Goal: Transaction & Acquisition: Purchase product/service

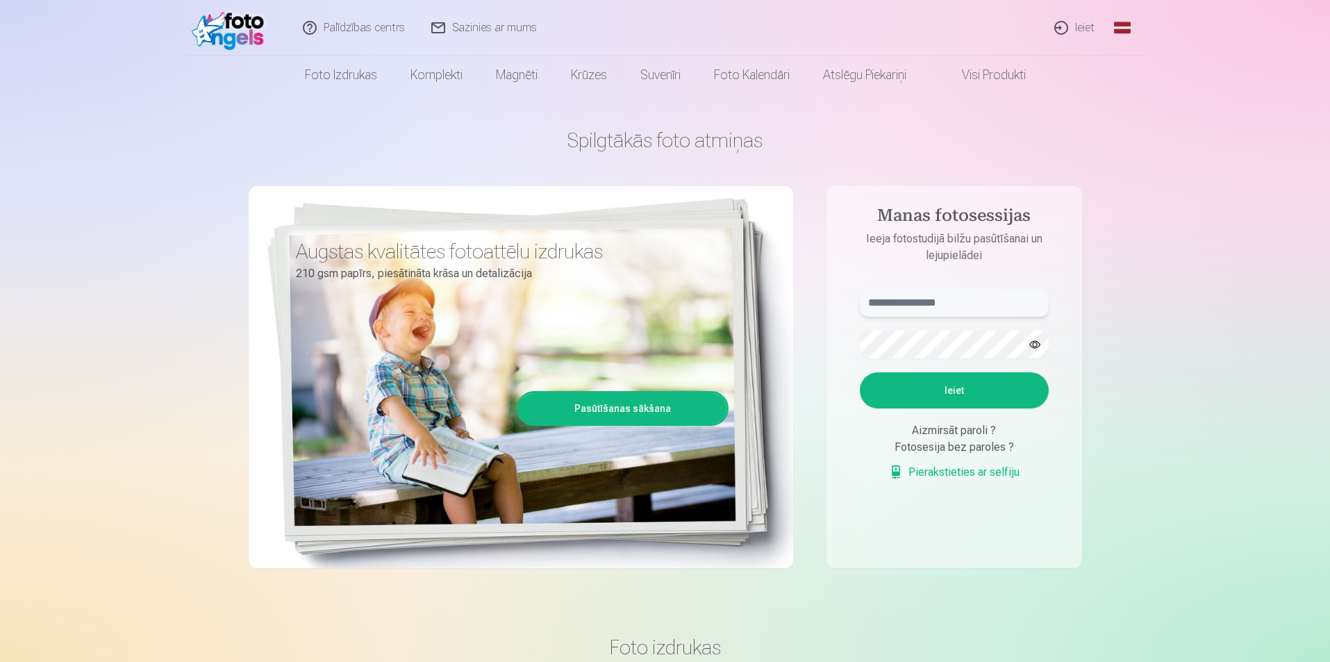
click at [874, 304] on input "text" at bounding box center [954, 303] width 189 height 28
click at [882, 304] on input "*****" at bounding box center [954, 303] width 189 height 28
click at [897, 305] on input "*****" at bounding box center [954, 303] width 189 height 28
type input "**********"
click at [946, 388] on button "Ieiet" at bounding box center [954, 390] width 189 height 36
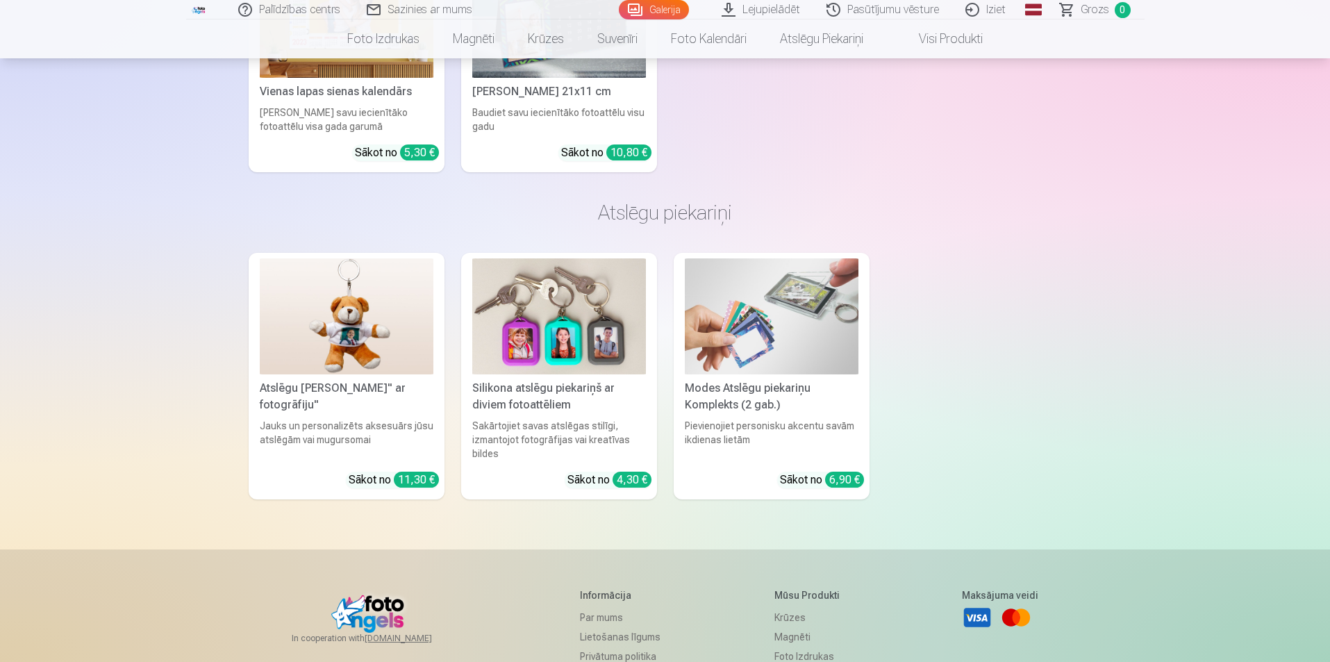
scroll to position [6355, 0]
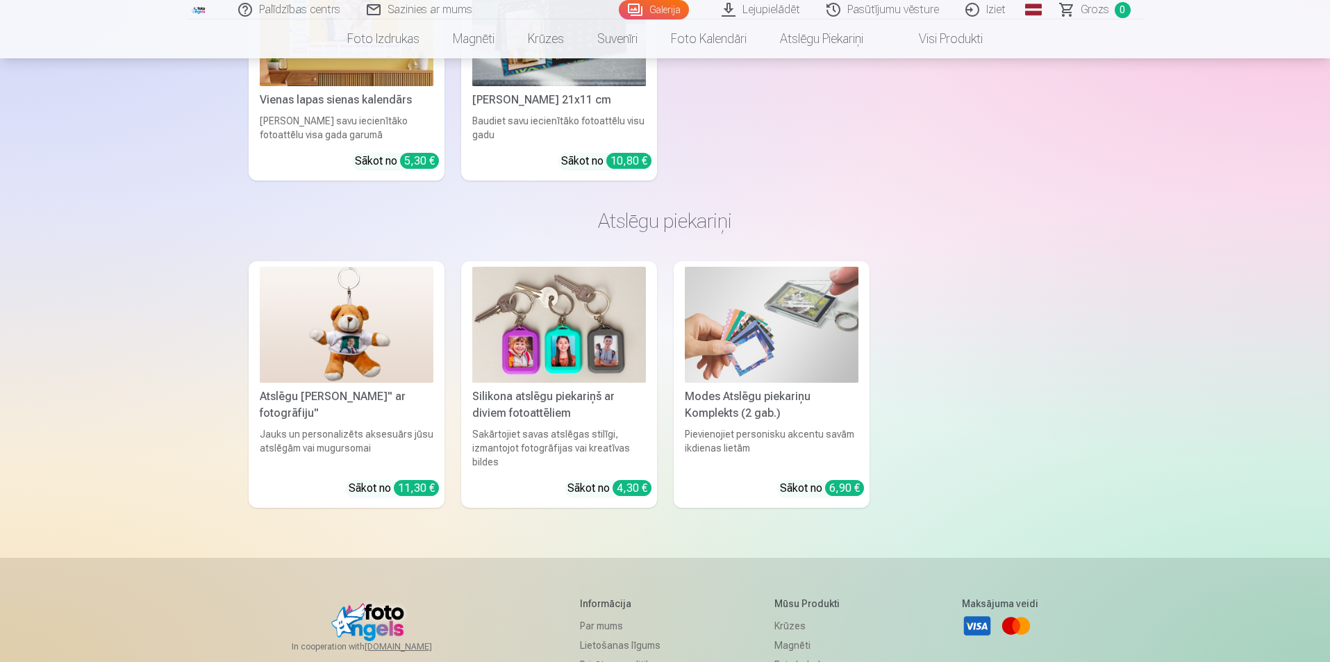
click at [561, 352] on img at bounding box center [559, 325] width 174 height 116
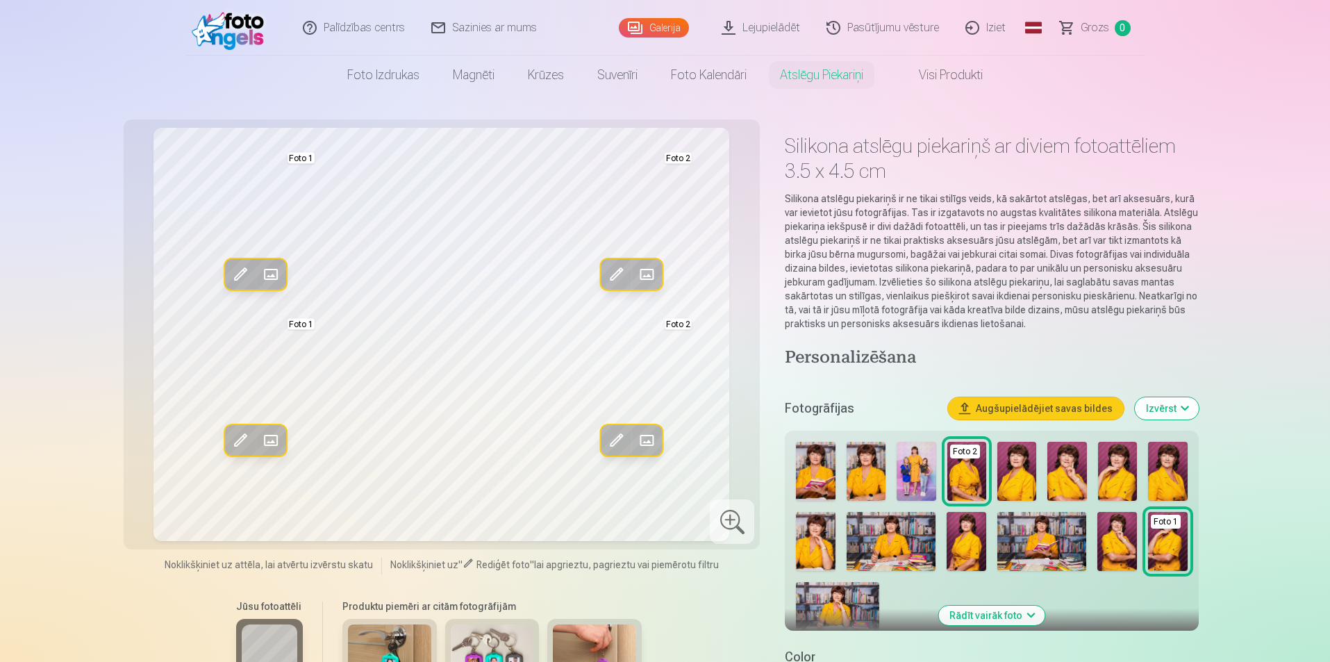
click at [813, 488] on img at bounding box center [815, 471] width 39 height 59
click at [1002, 619] on button "Rādīt vairāk foto" at bounding box center [992, 615] width 106 height 19
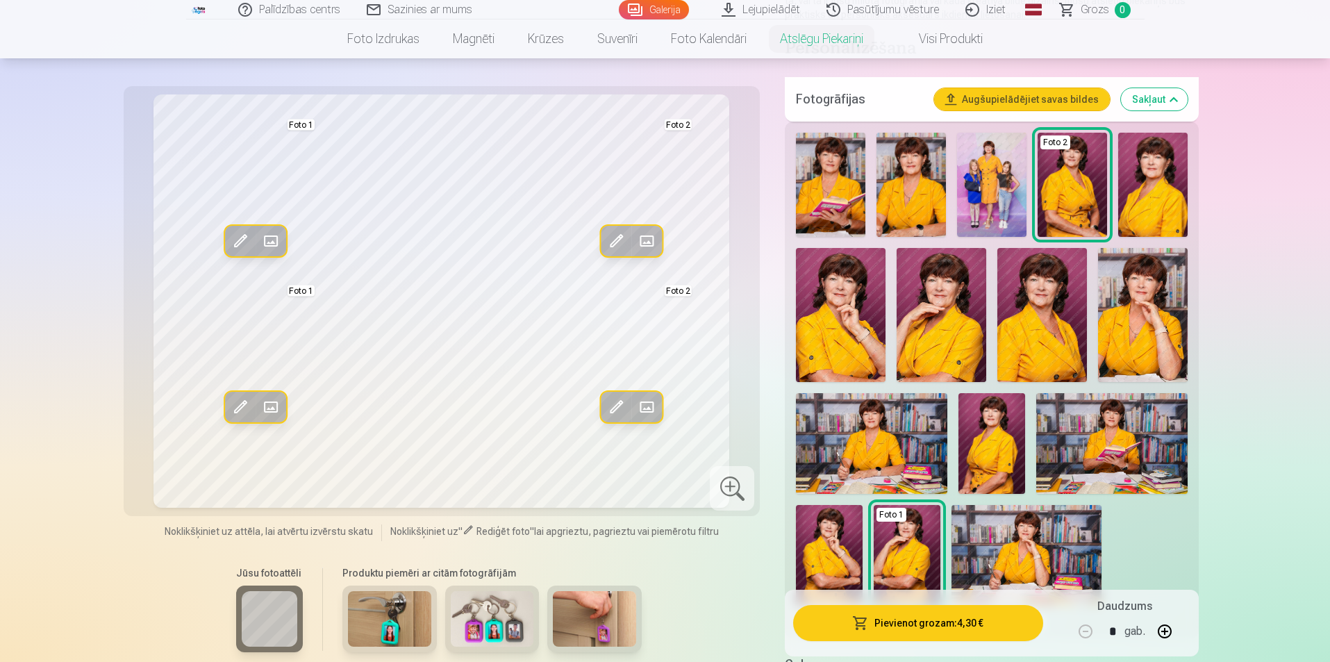
scroll to position [347, 0]
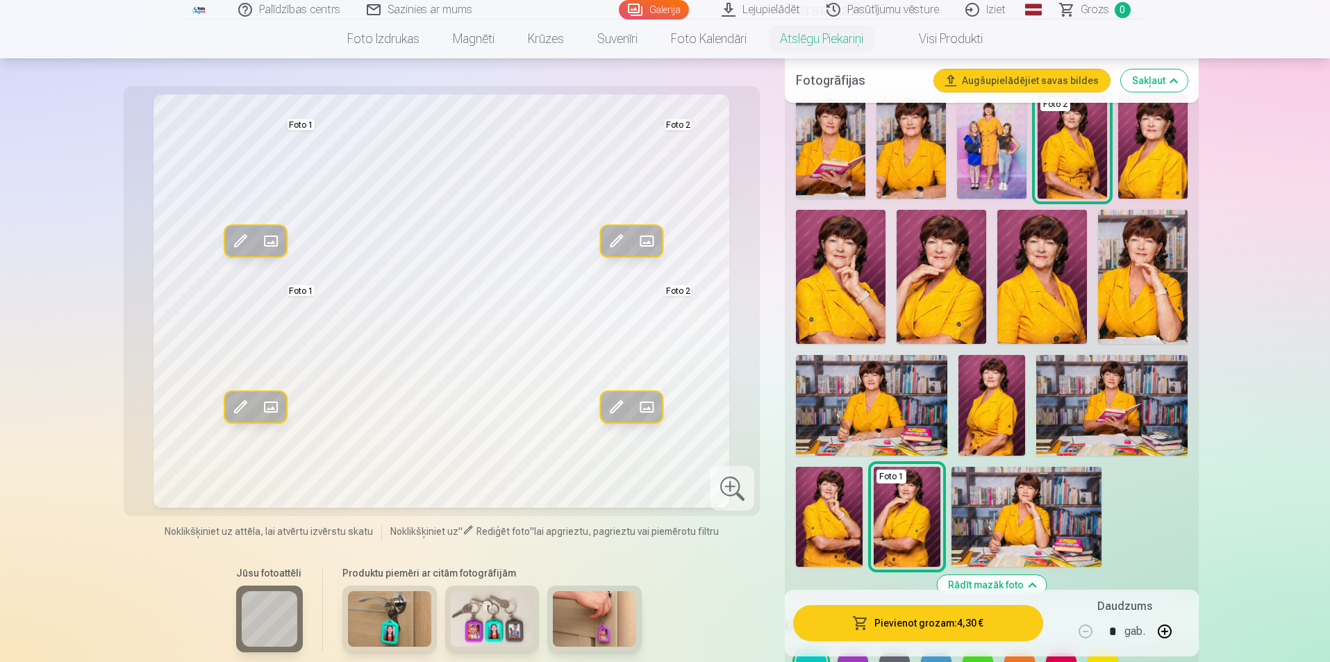
click at [987, 416] on img at bounding box center [992, 405] width 67 height 101
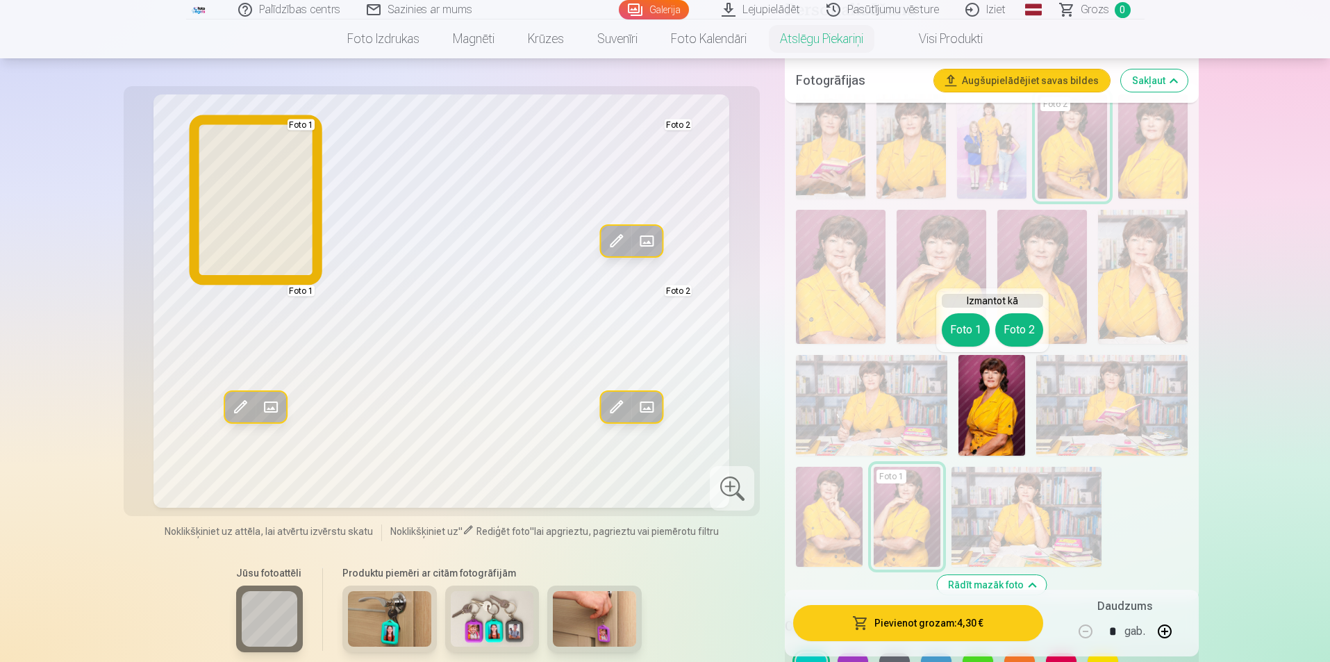
click at [962, 335] on button "Foto 1" at bounding box center [966, 329] width 48 height 33
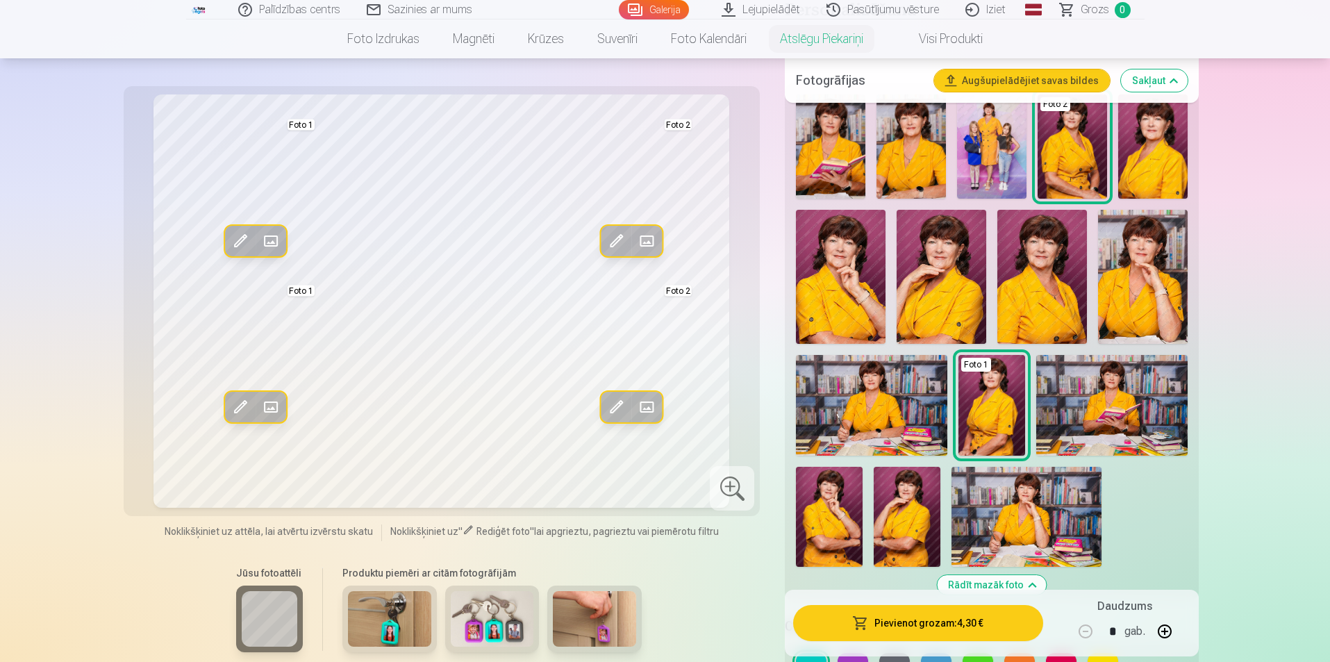
click at [849, 298] on img at bounding box center [841, 277] width 90 height 134
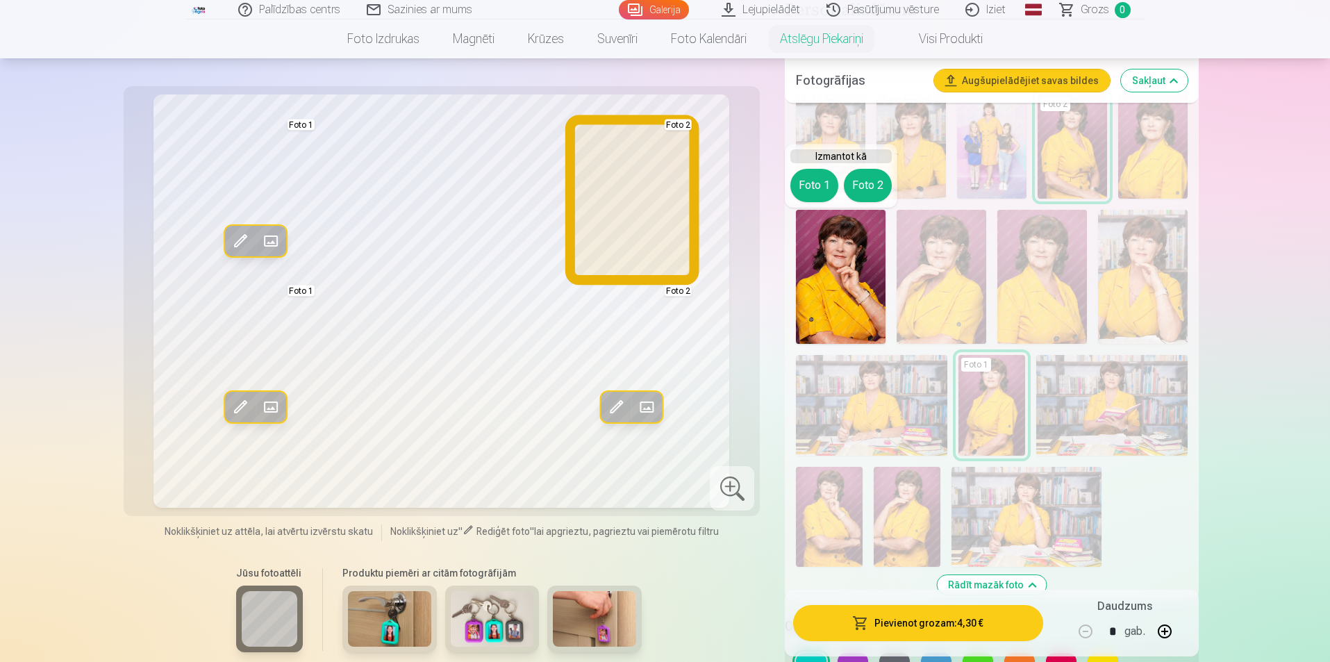
click at [859, 188] on button "Foto 2" at bounding box center [868, 185] width 48 height 33
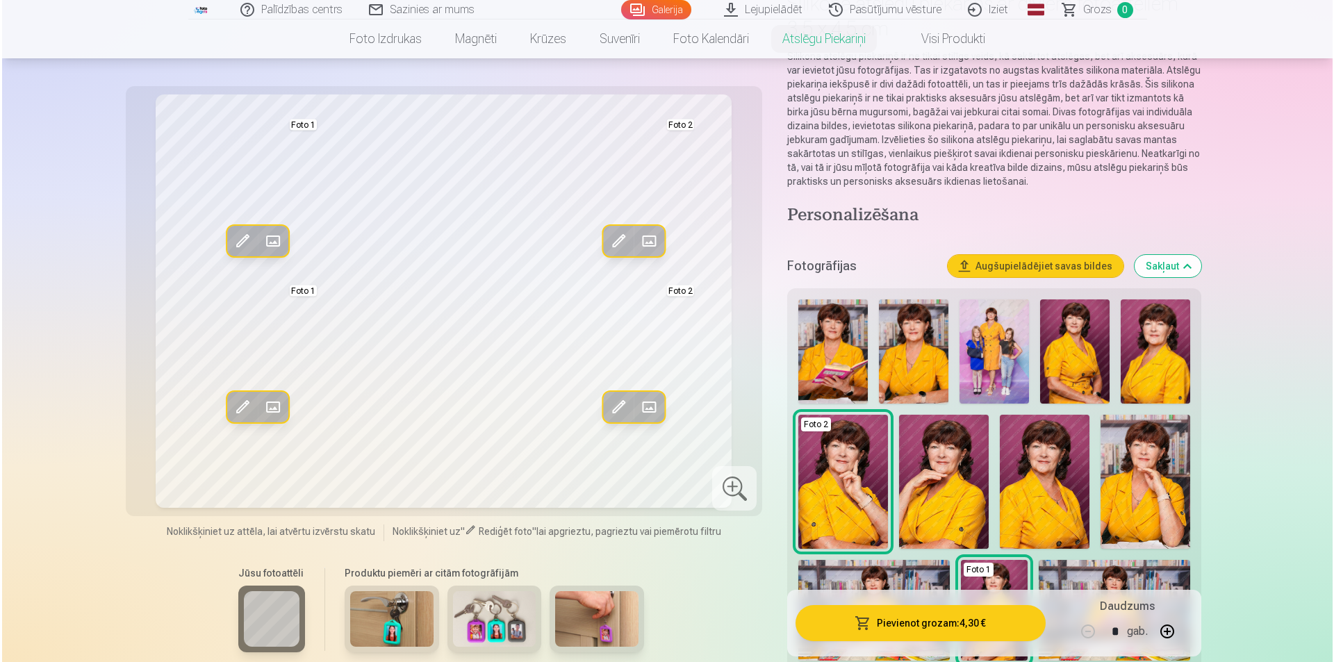
scroll to position [139, 0]
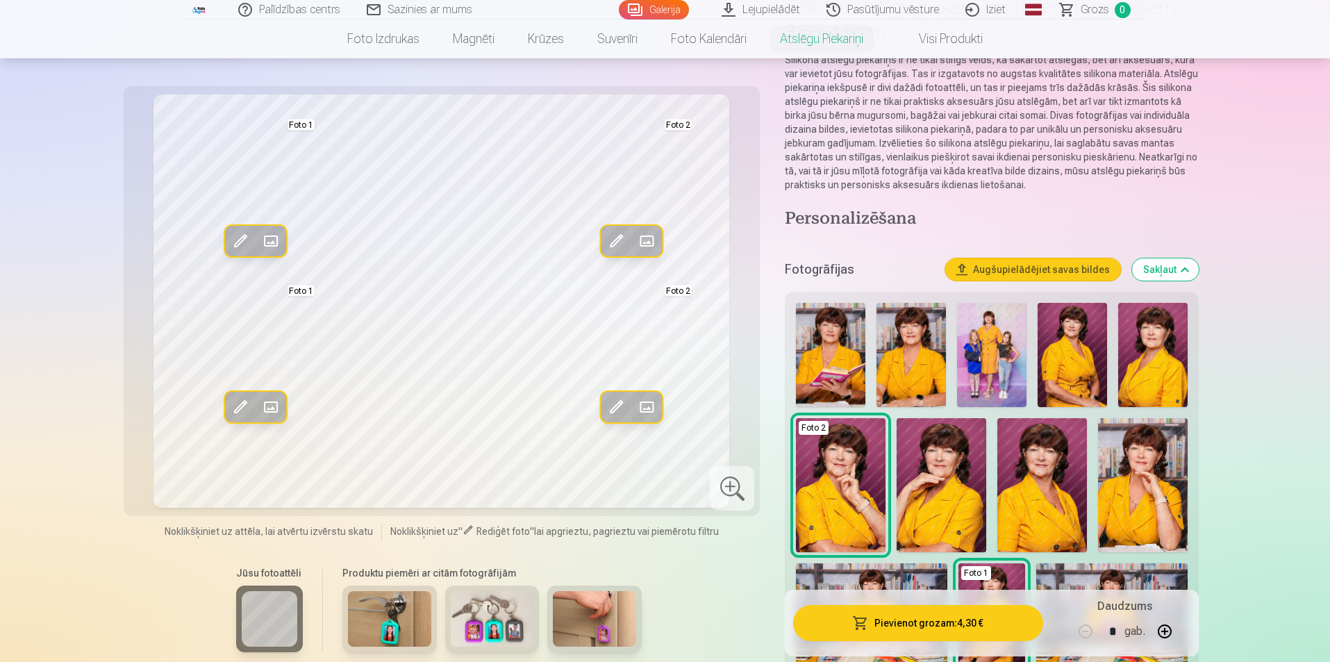
click at [913, 370] on img at bounding box center [911, 355] width 69 height 104
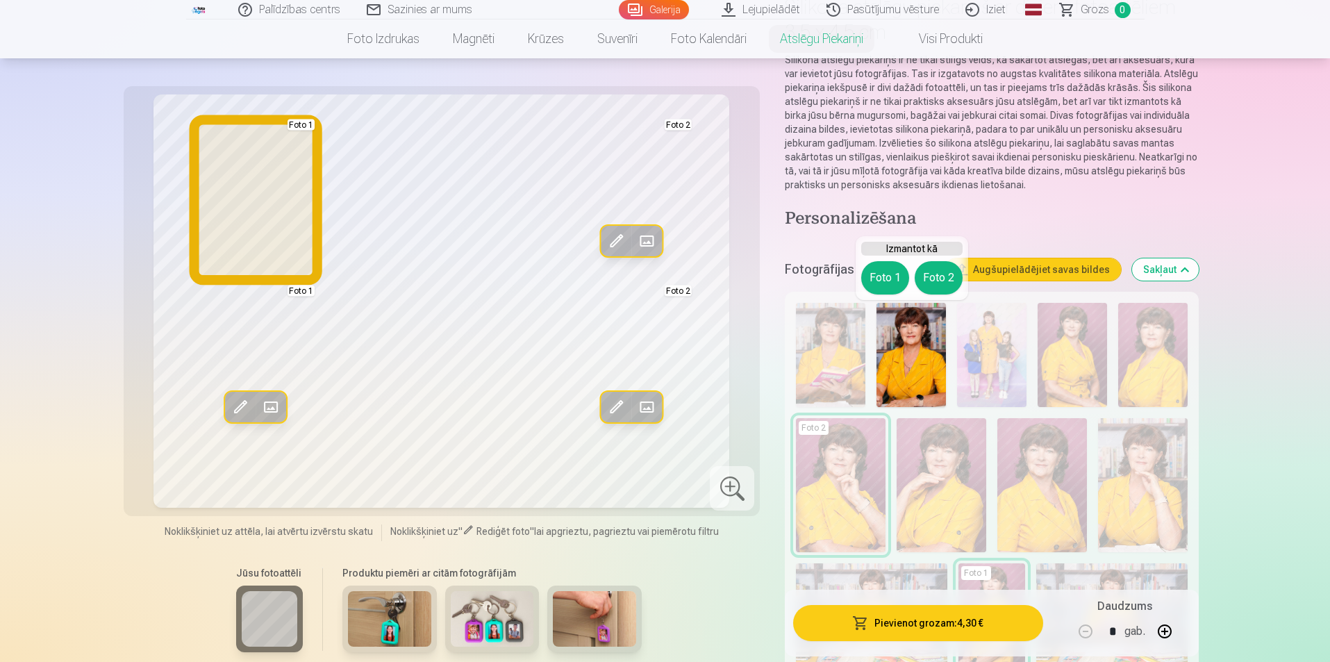
click at [886, 280] on button "Foto 1" at bounding box center [885, 277] width 48 height 33
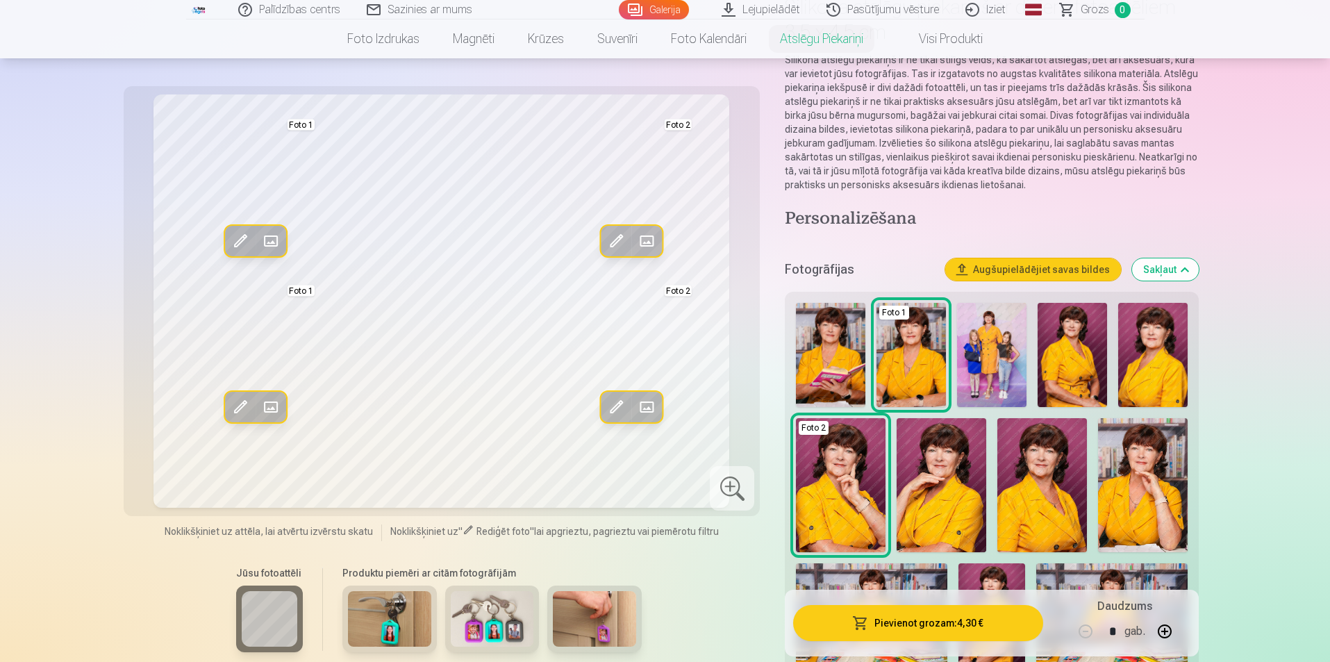
click at [727, 489] on div at bounding box center [732, 488] width 44 height 44
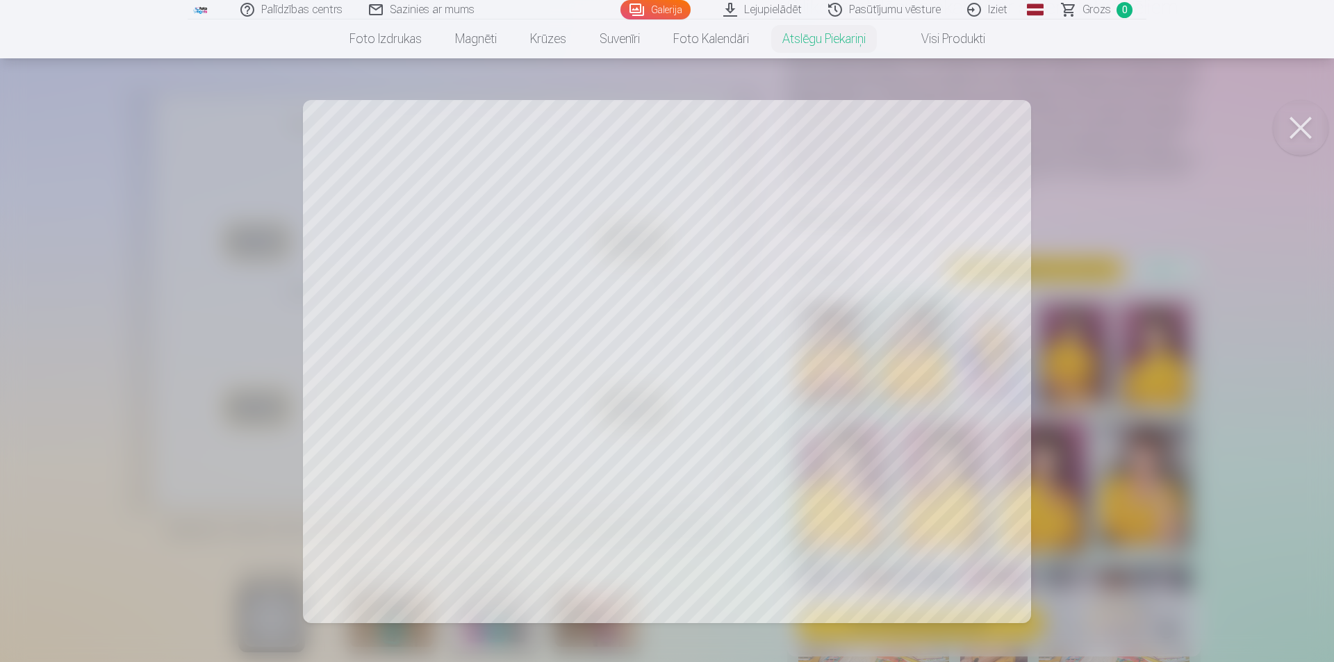
click at [1093, 10] on span "Grozs" at bounding box center [1096, 9] width 28 height 17
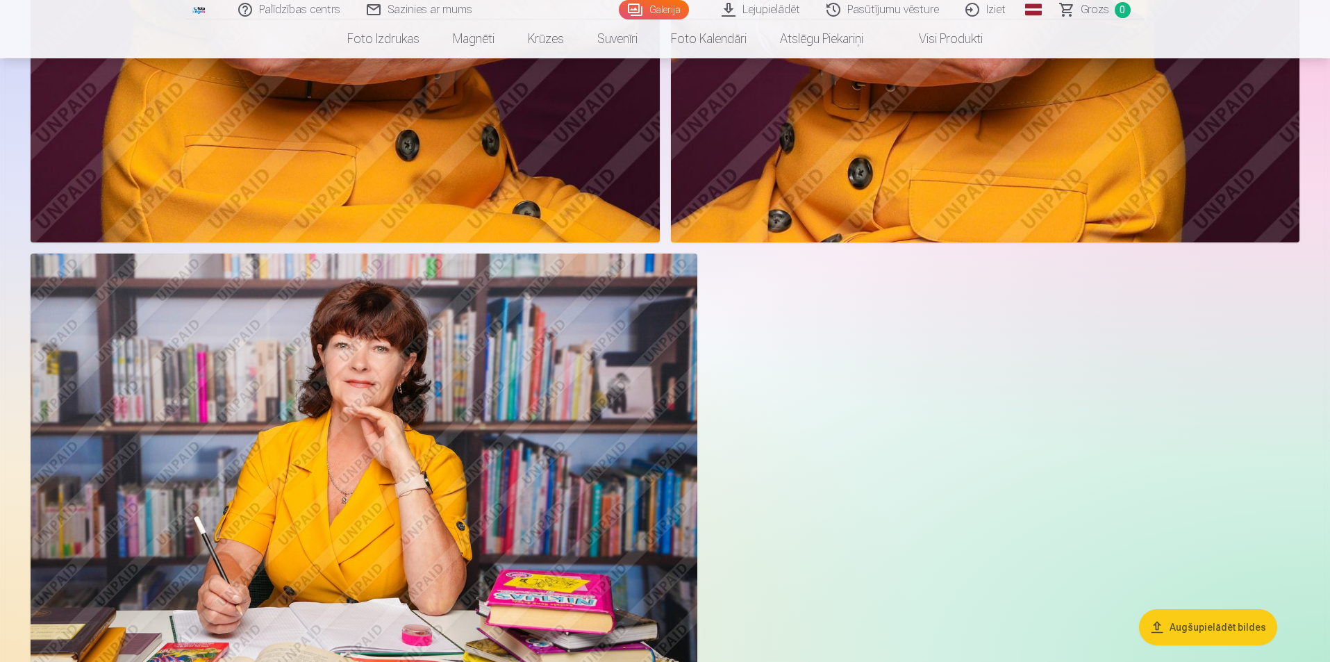
scroll to position [2987, 0]
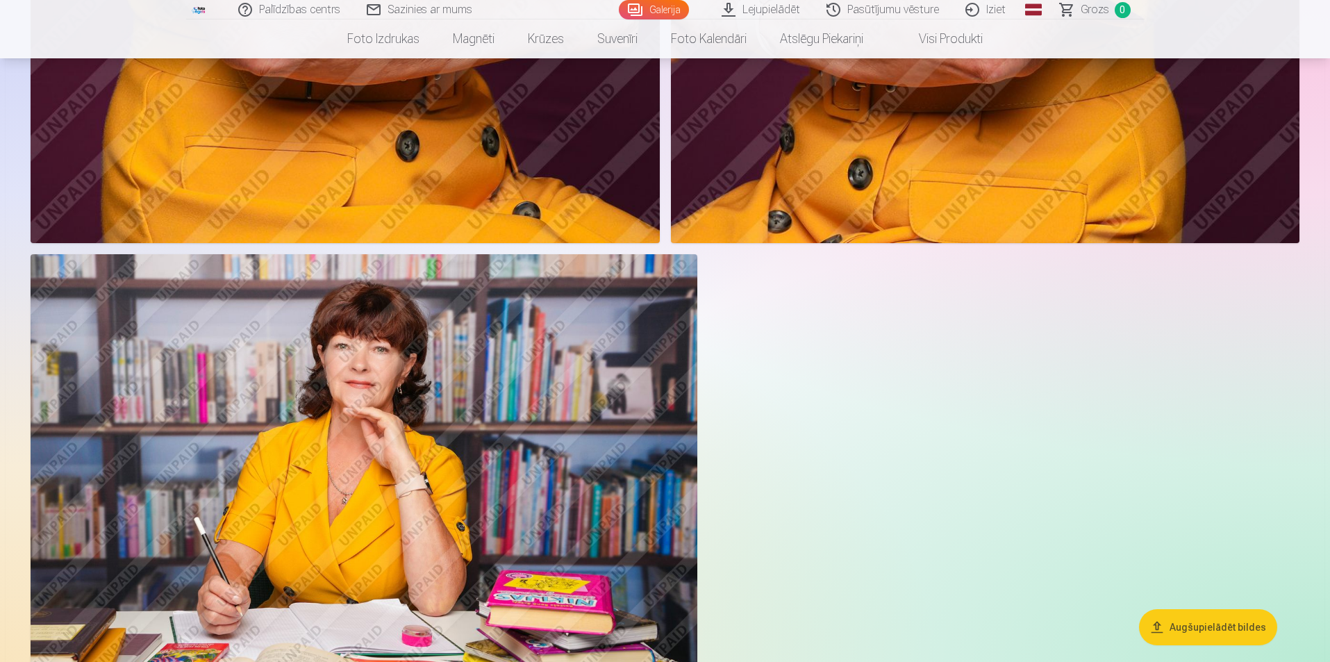
click at [367, 411] on img at bounding box center [364, 476] width 667 height 445
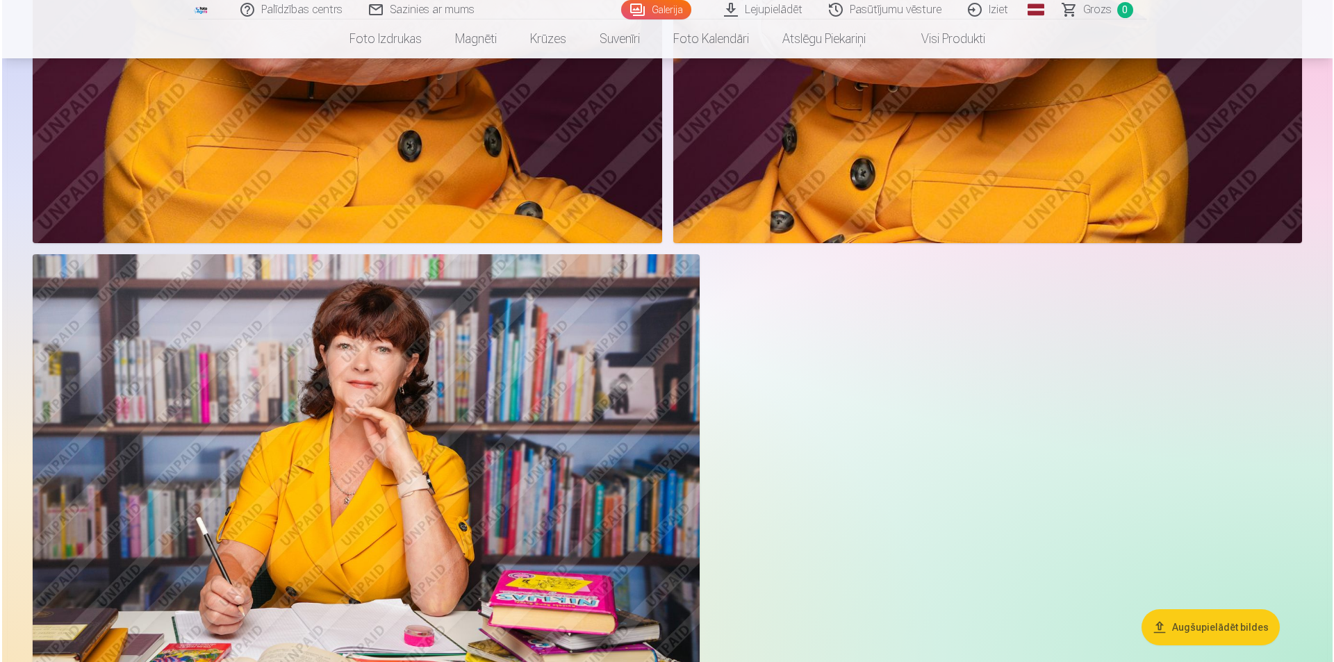
scroll to position [2993, 0]
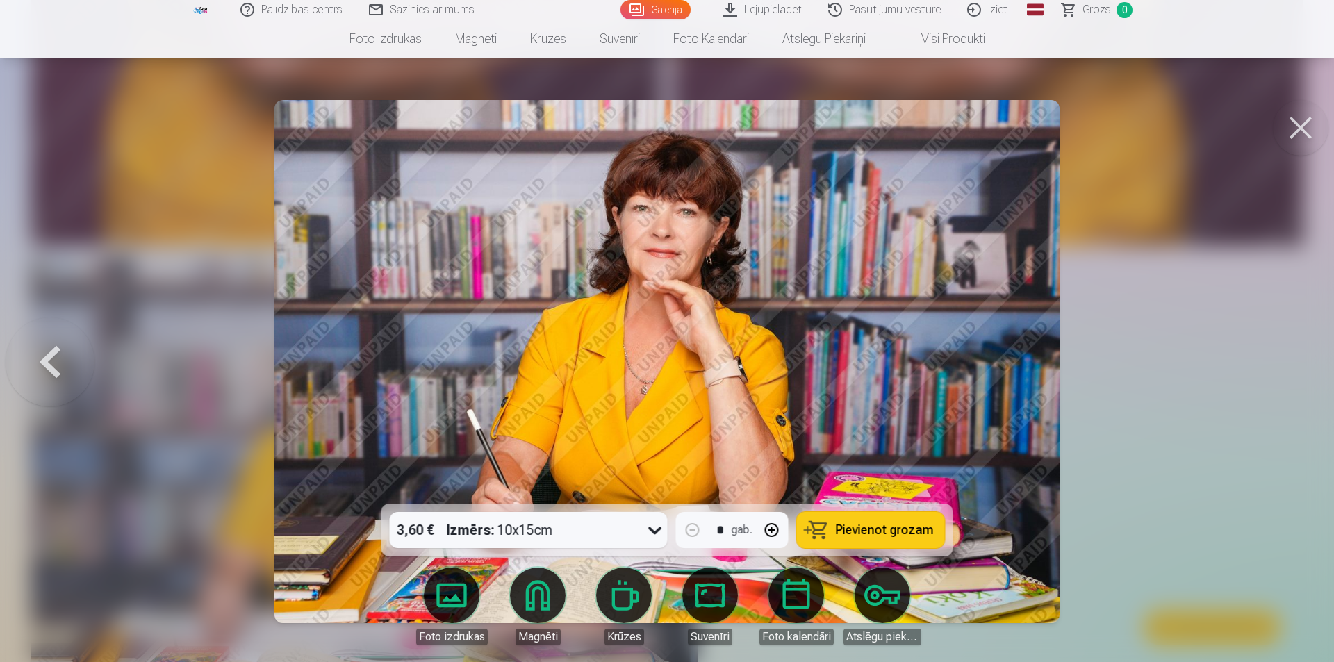
click at [1297, 129] on button at bounding box center [1301, 128] width 56 height 56
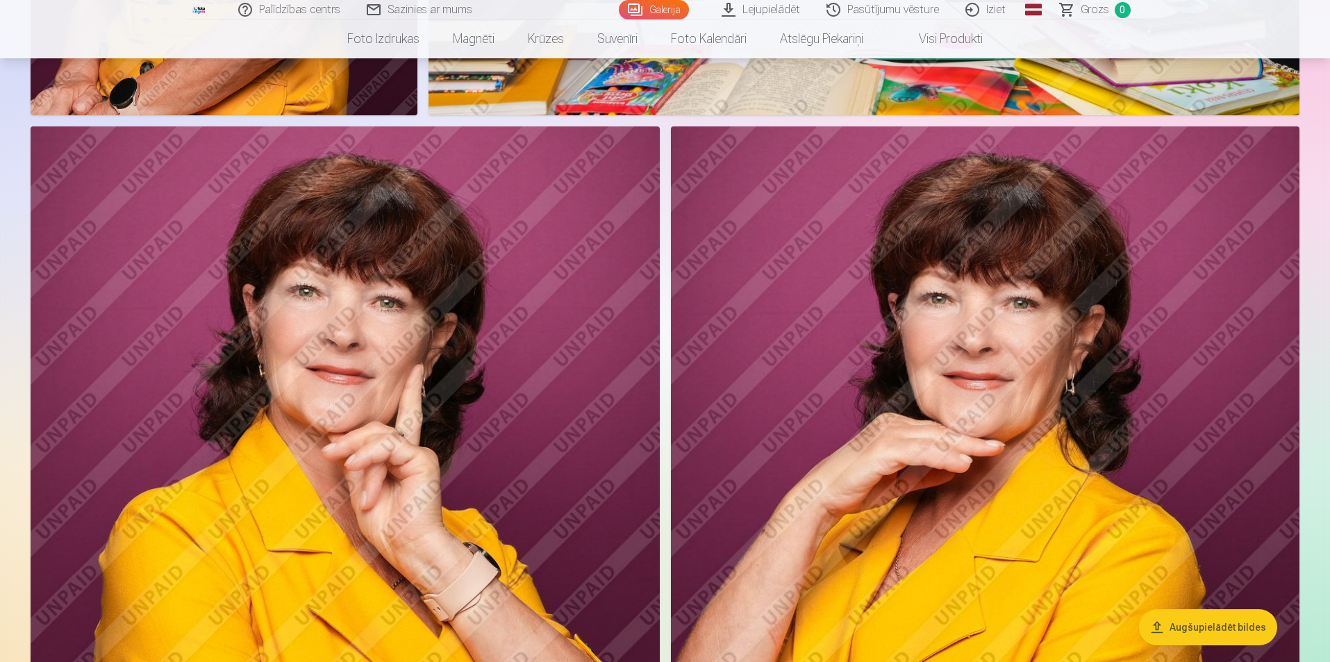
scroll to position [2154, 0]
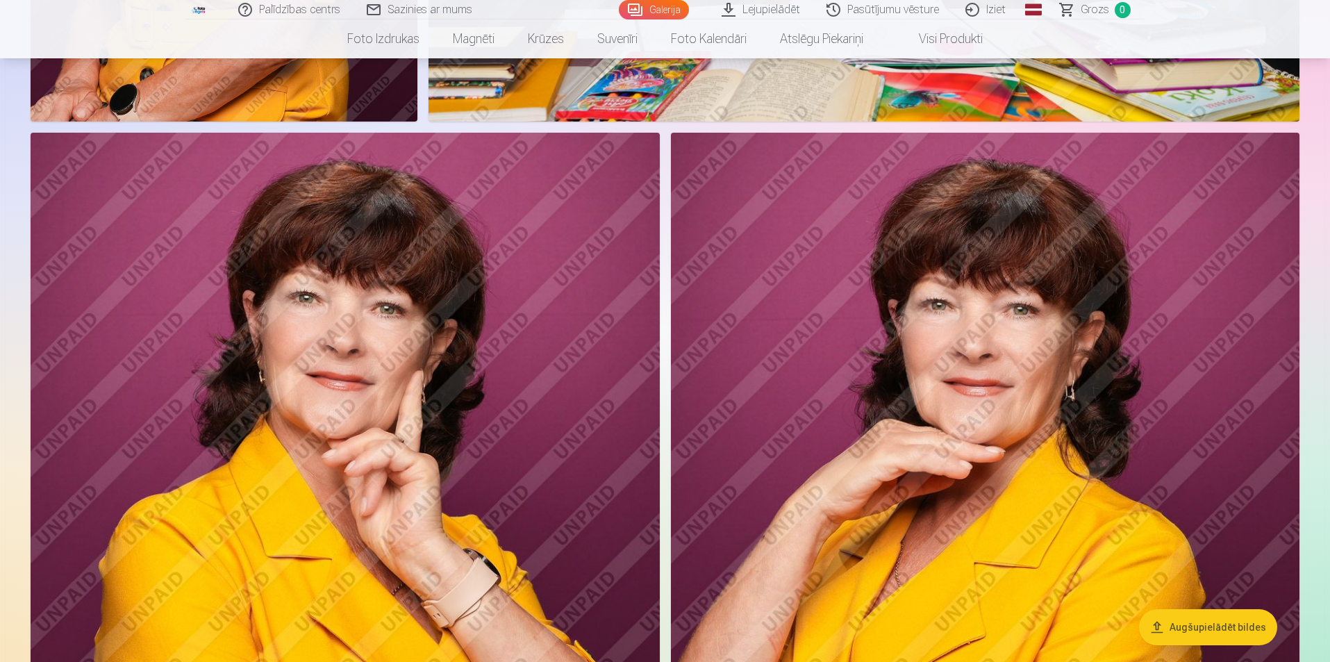
click at [536, 438] on img at bounding box center [345, 605] width 629 height 944
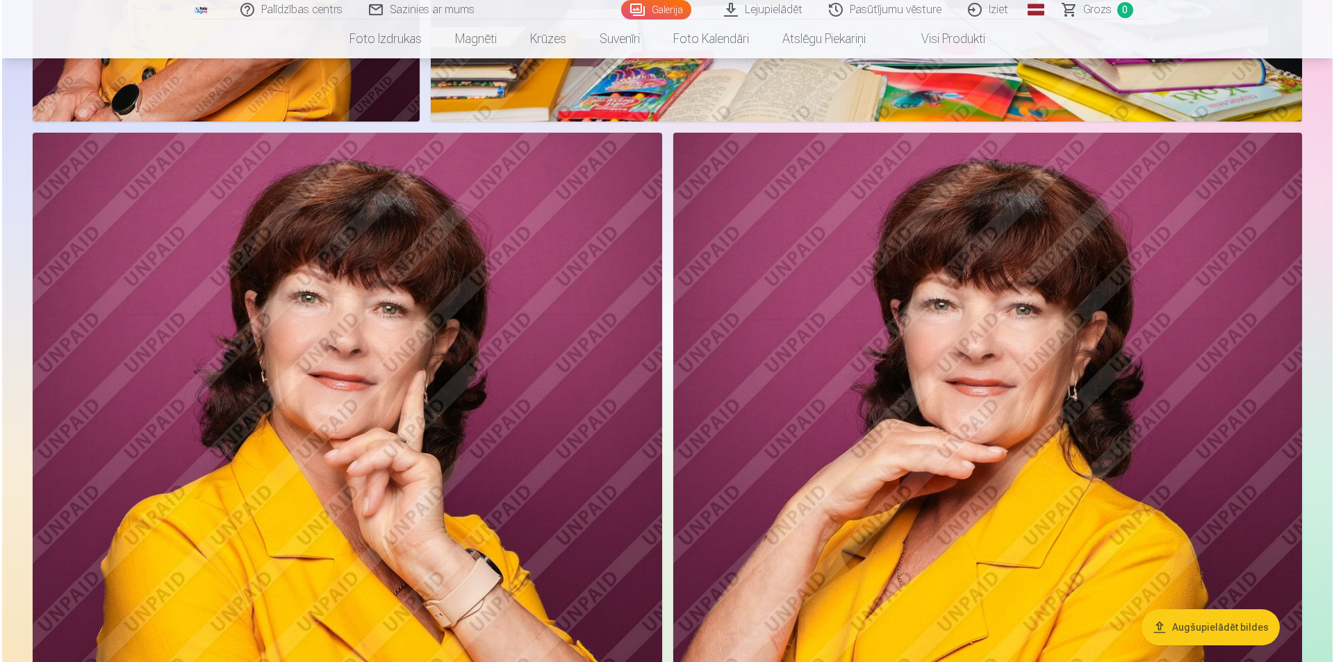
scroll to position [2158, 0]
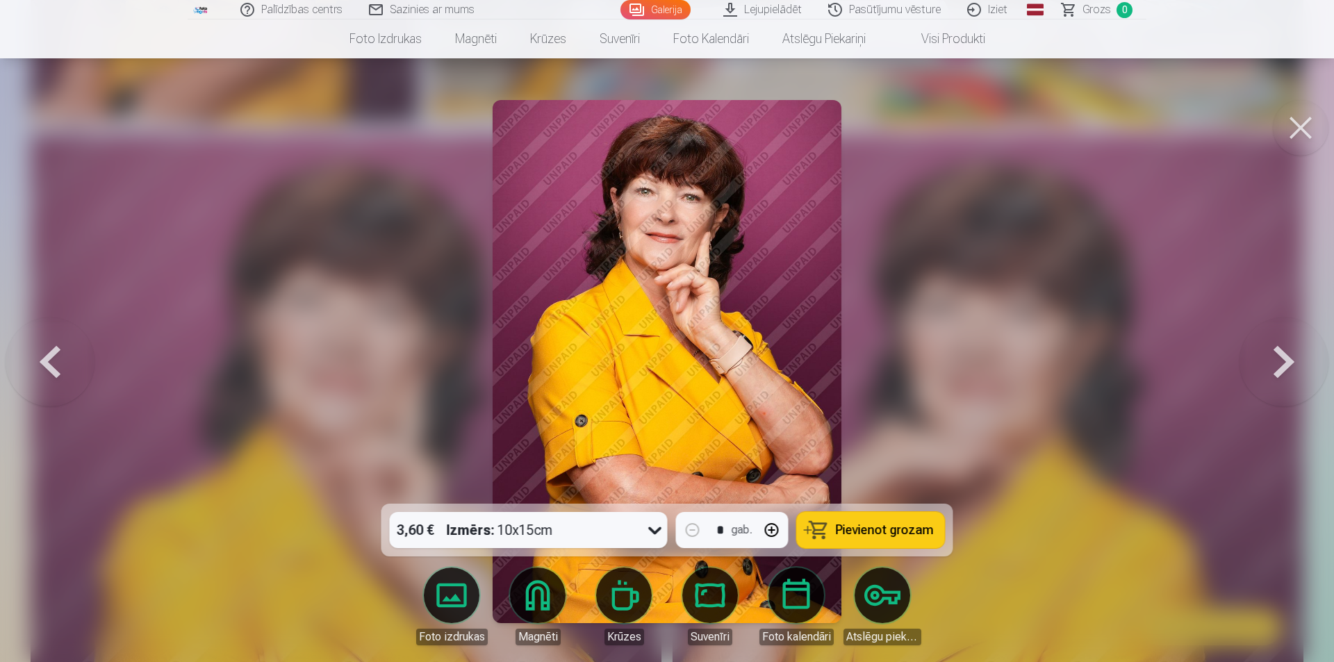
click at [41, 361] on button at bounding box center [50, 361] width 89 height 256
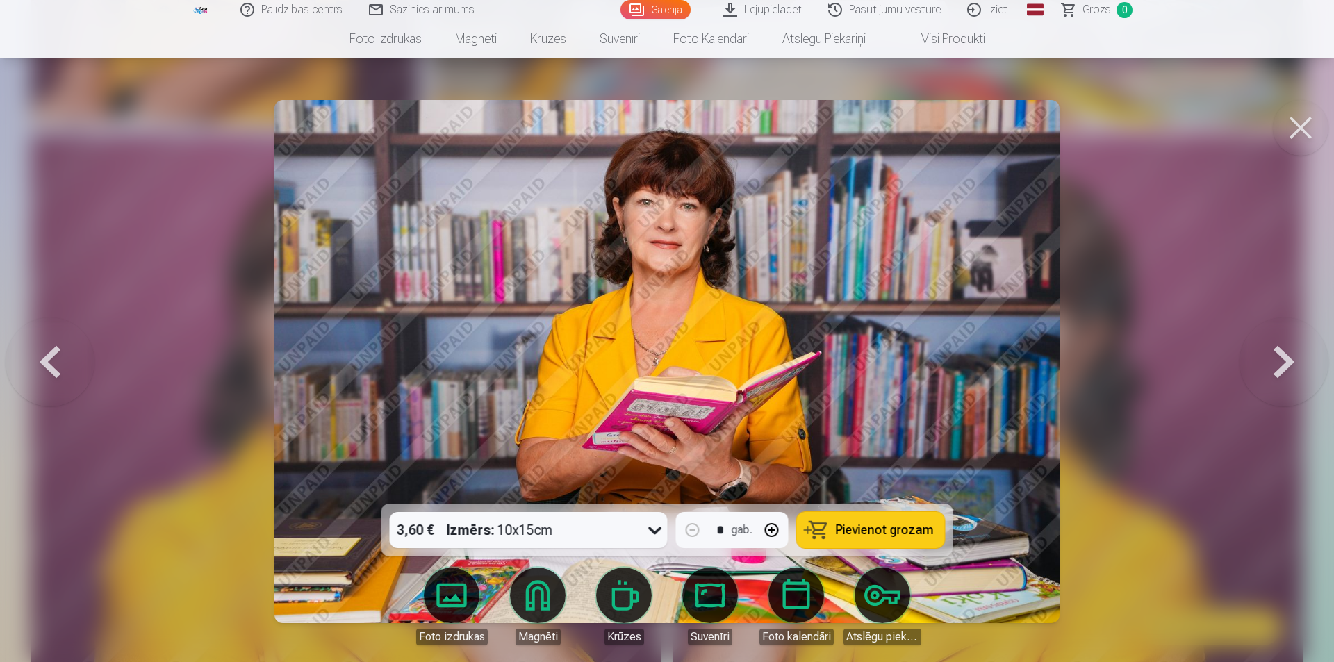
click at [42, 360] on button at bounding box center [50, 361] width 89 height 256
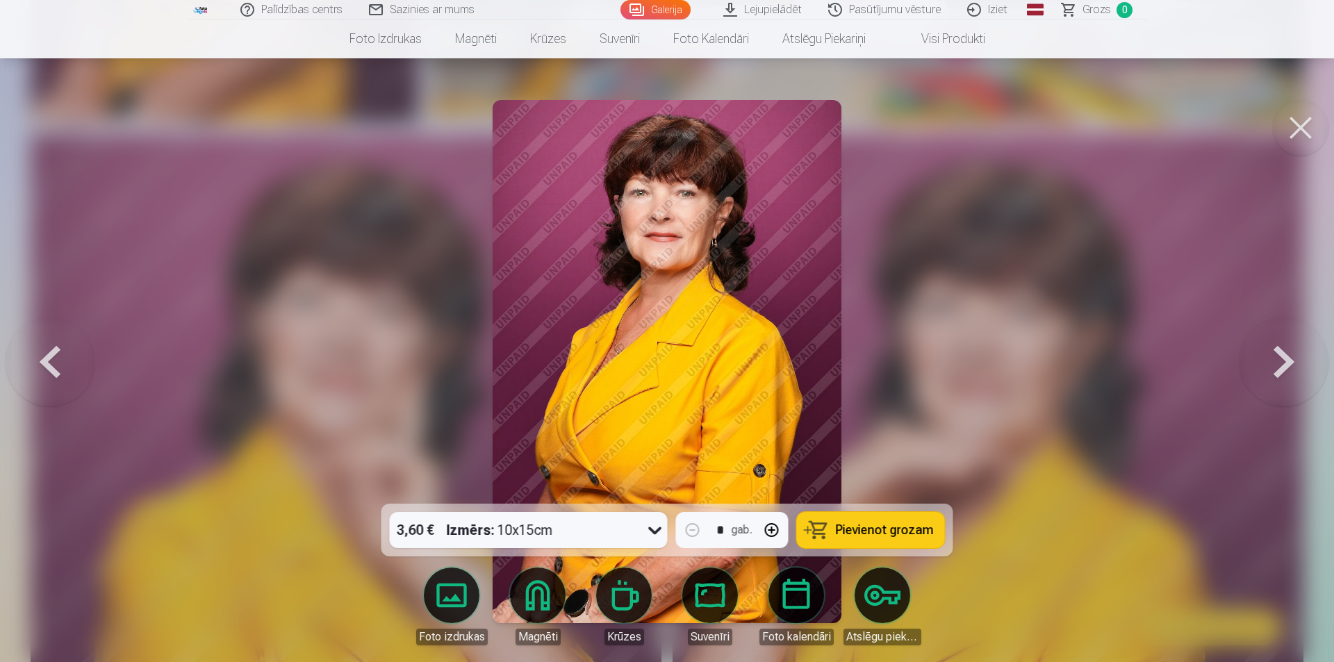
click at [42, 360] on button at bounding box center [50, 361] width 89 height 256
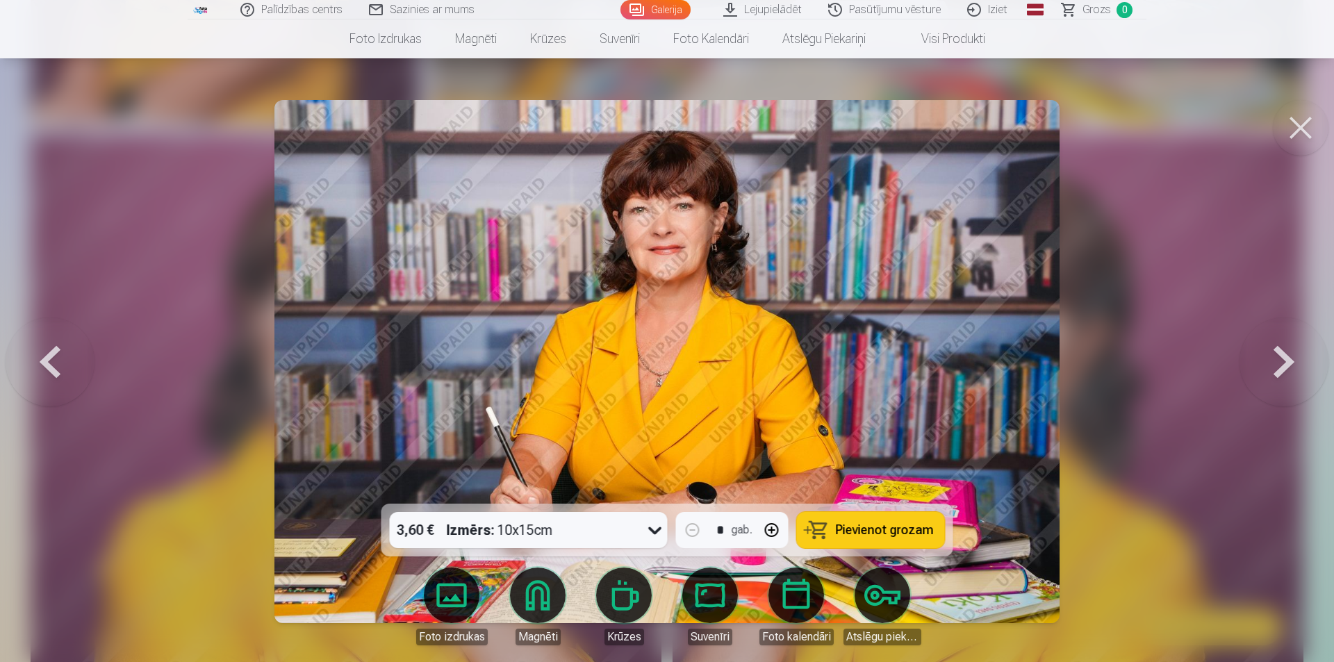
click at [42, 360] on button at bounding box center [50, 361] width 89 height 256
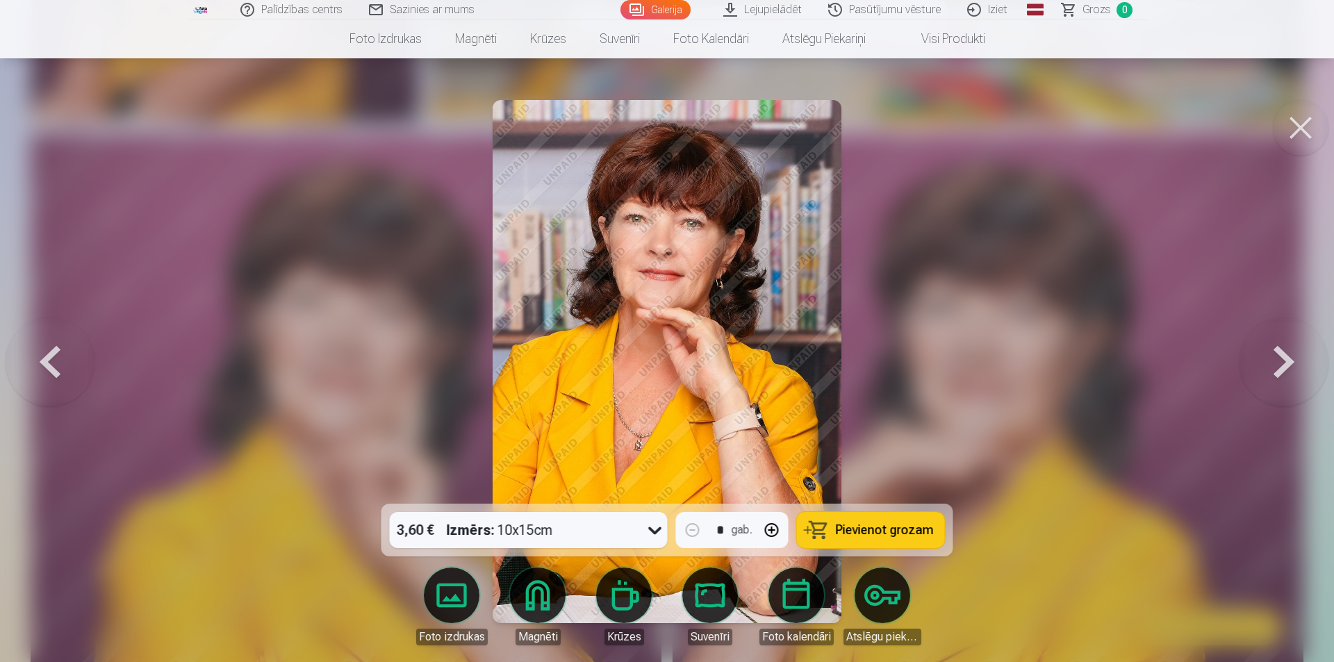
click at [42, 360] on button at bounding box center [50, 361] width 89 height 256
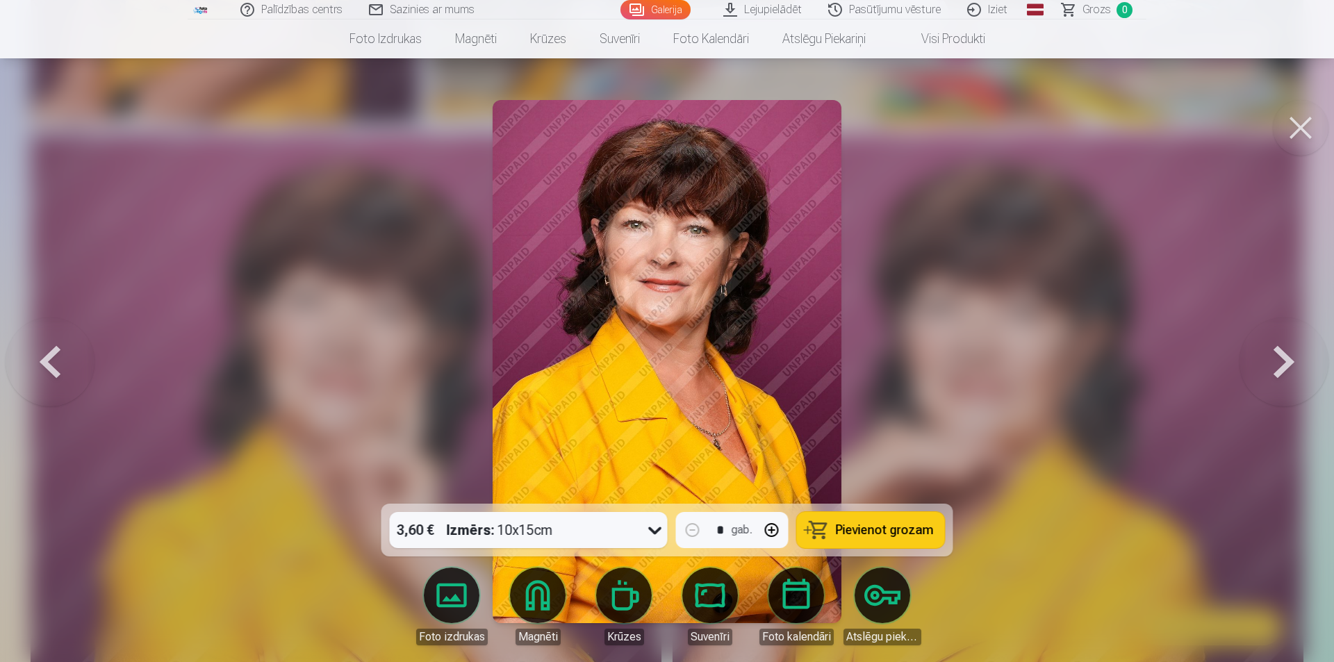
click at [1278, 362] on button at bounding box center [1283, 361] width 89 height 256
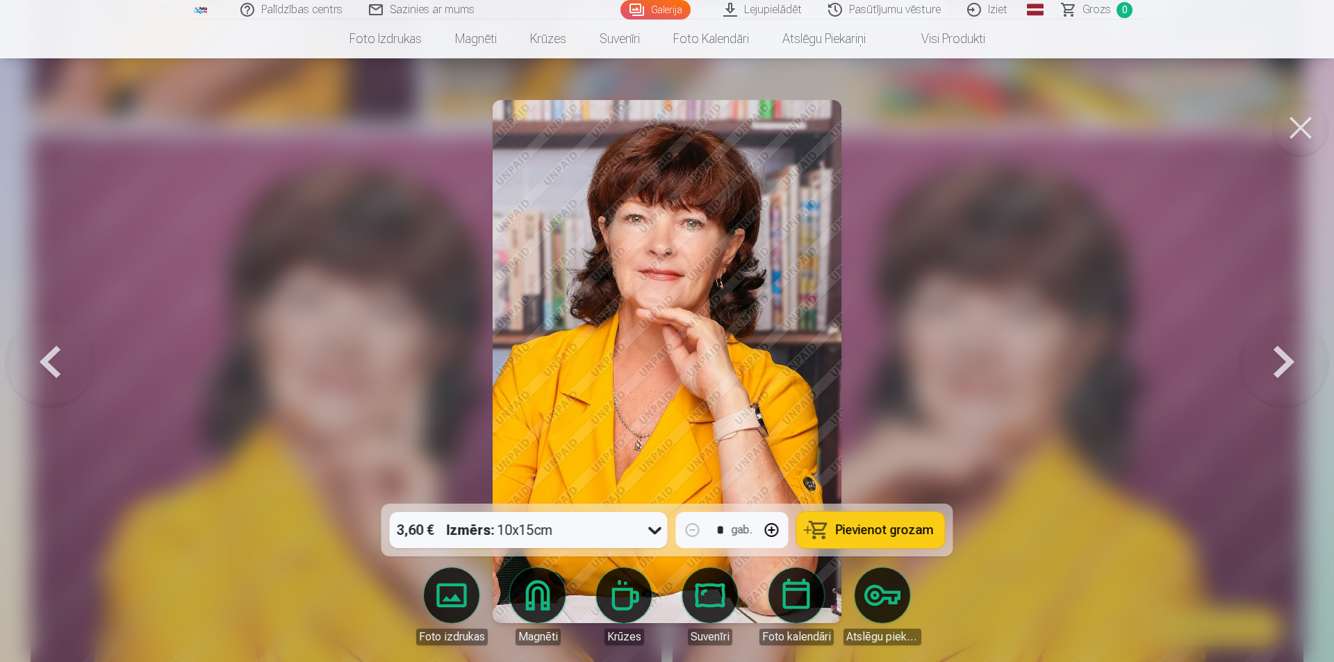
click at [57, 332] on button at bounding box center [50, 361] width 89 height 256
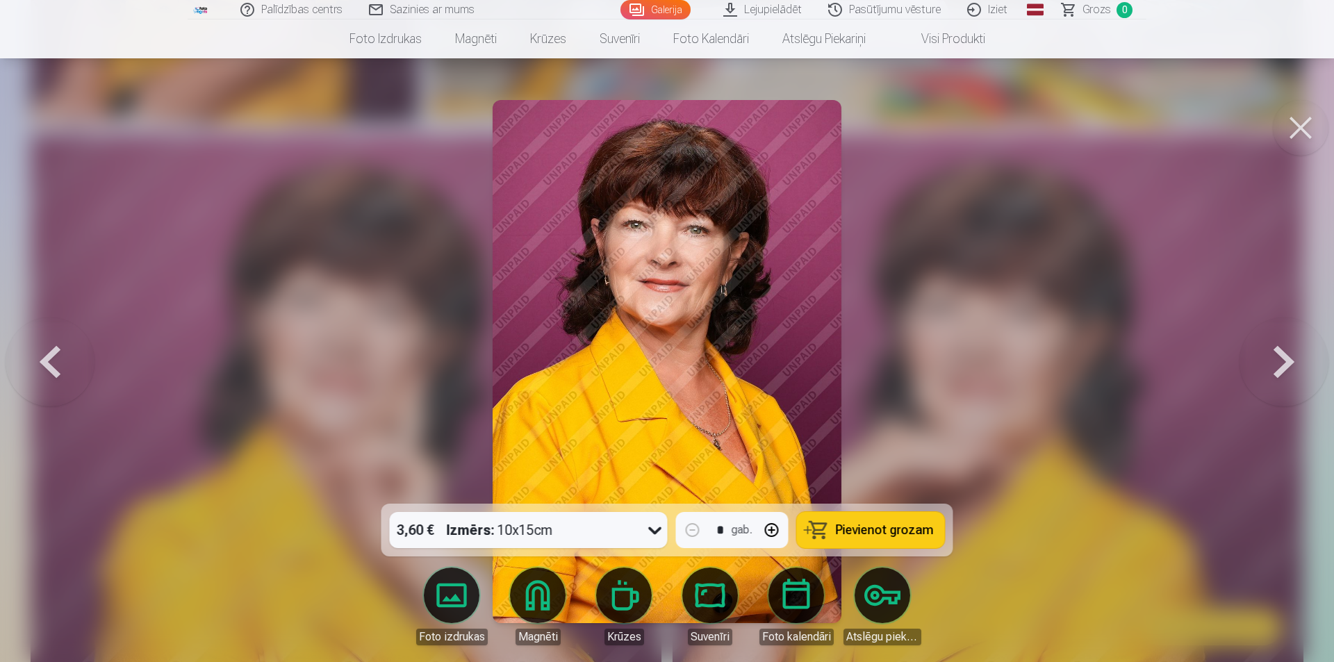
click at [57, 332] on button at bounding box center [50, 361] width 89 height 256
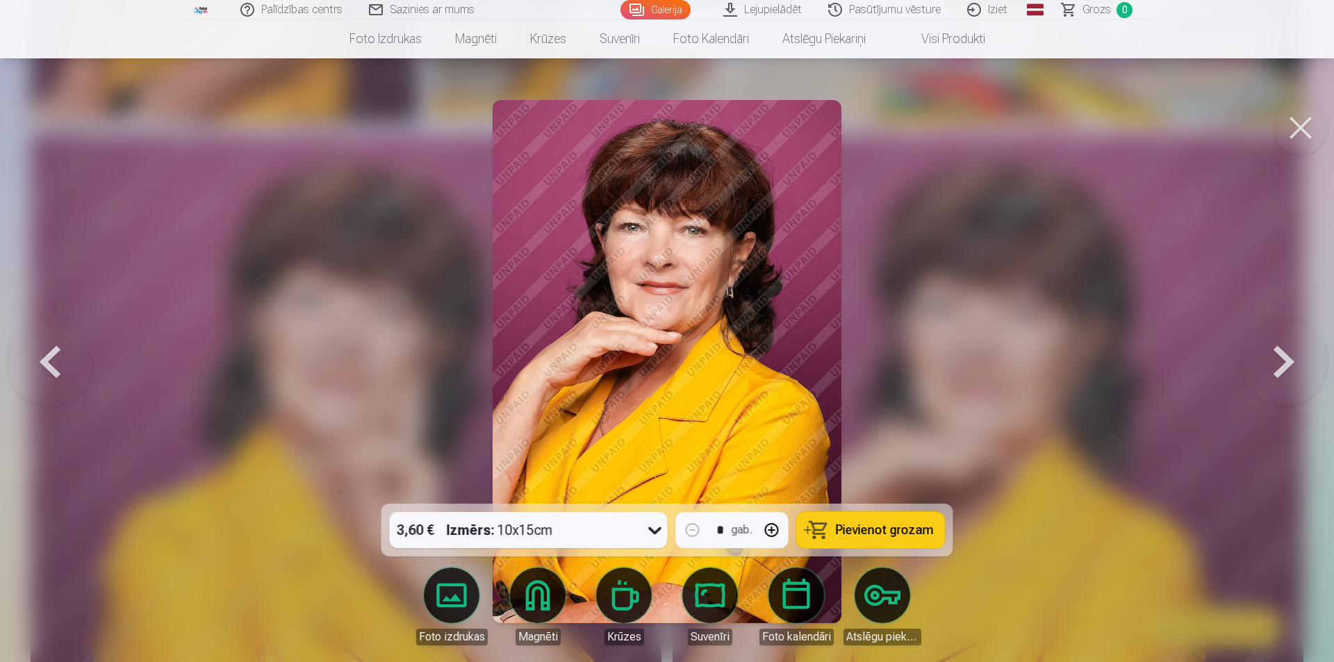
click at [59, 332] on button at bounding box center [50, 361] width 89 height 256
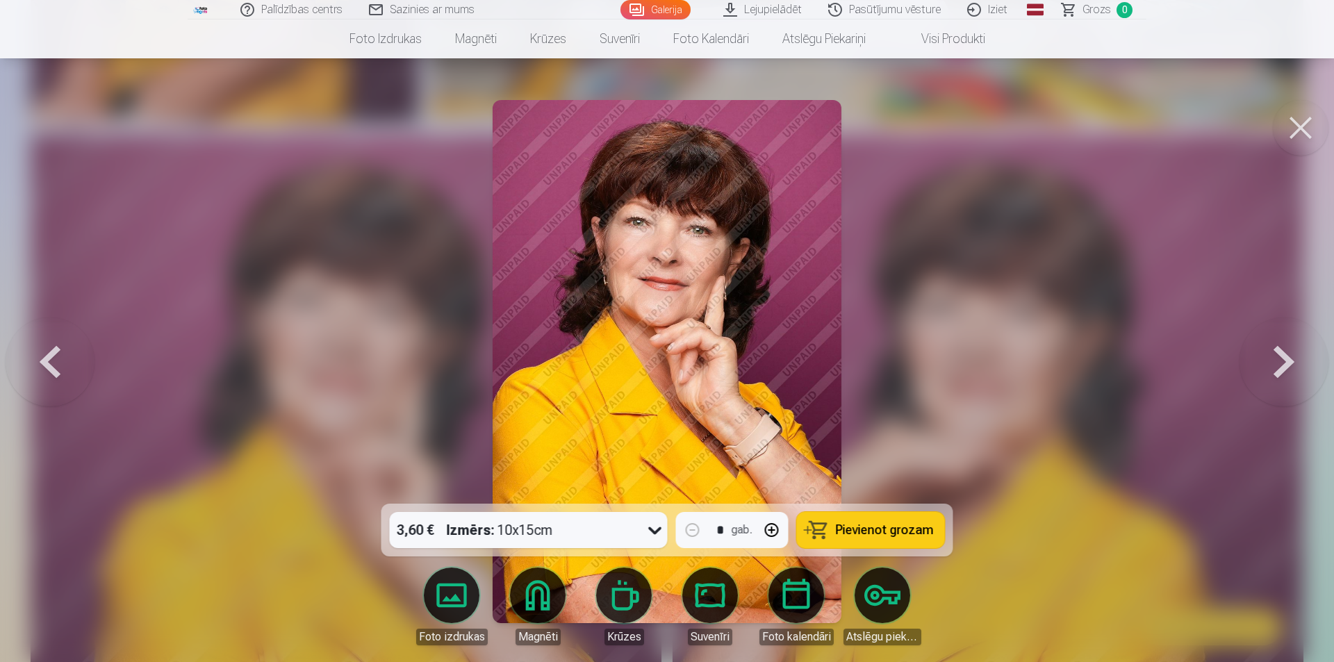
click at [63, 332] on button at bounding box center [50, 361] width 89 height 256
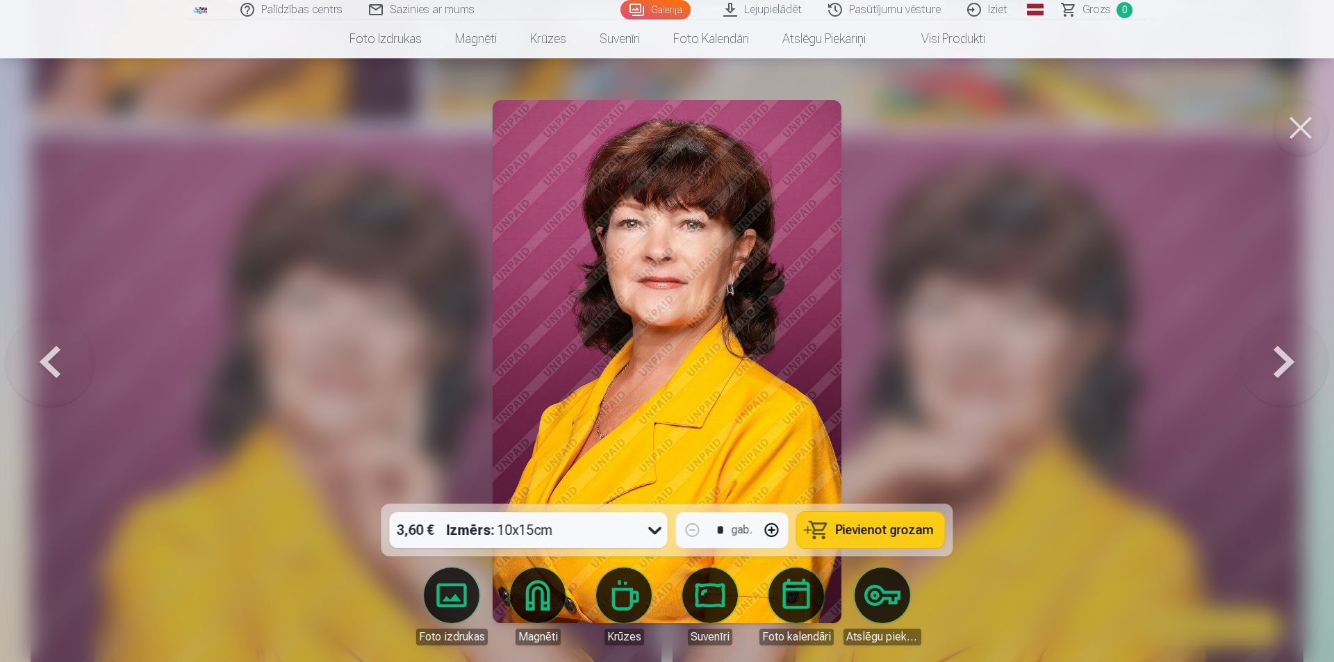
click at [63, 332] on button at bounding box center [50, 361] width 89 height 256
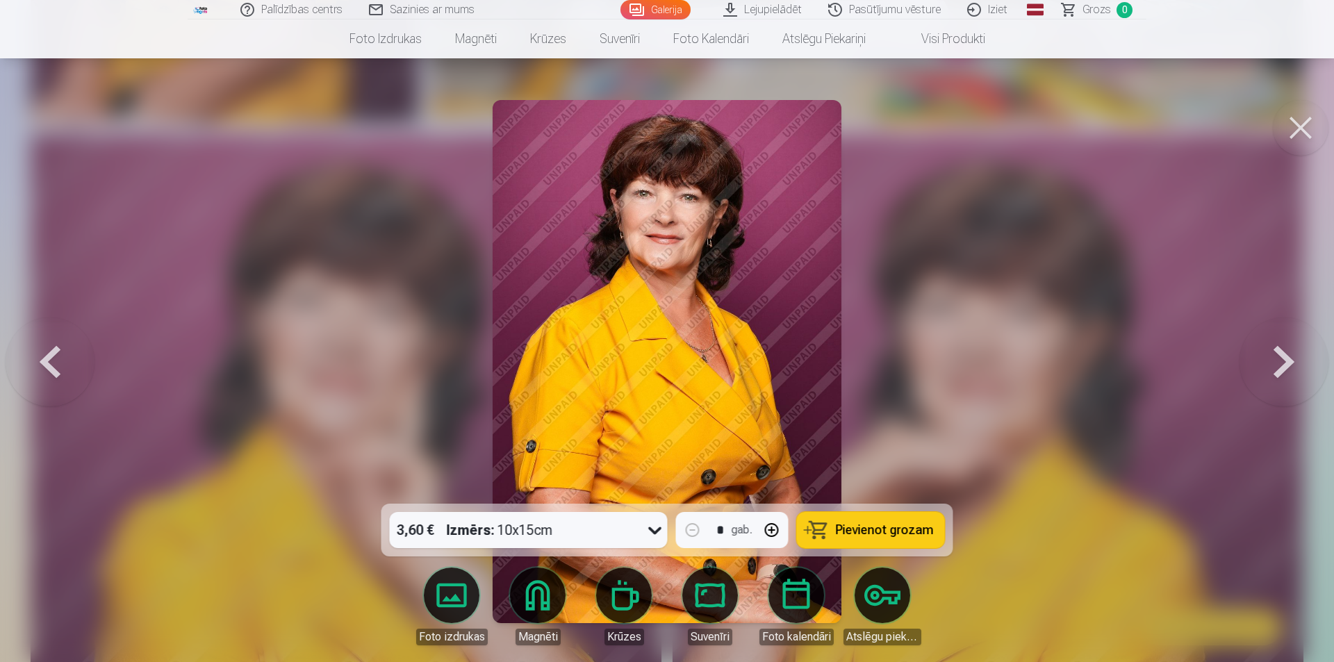
click at [65, 331] on button at bounding box center [50, 361] width 89 height 256
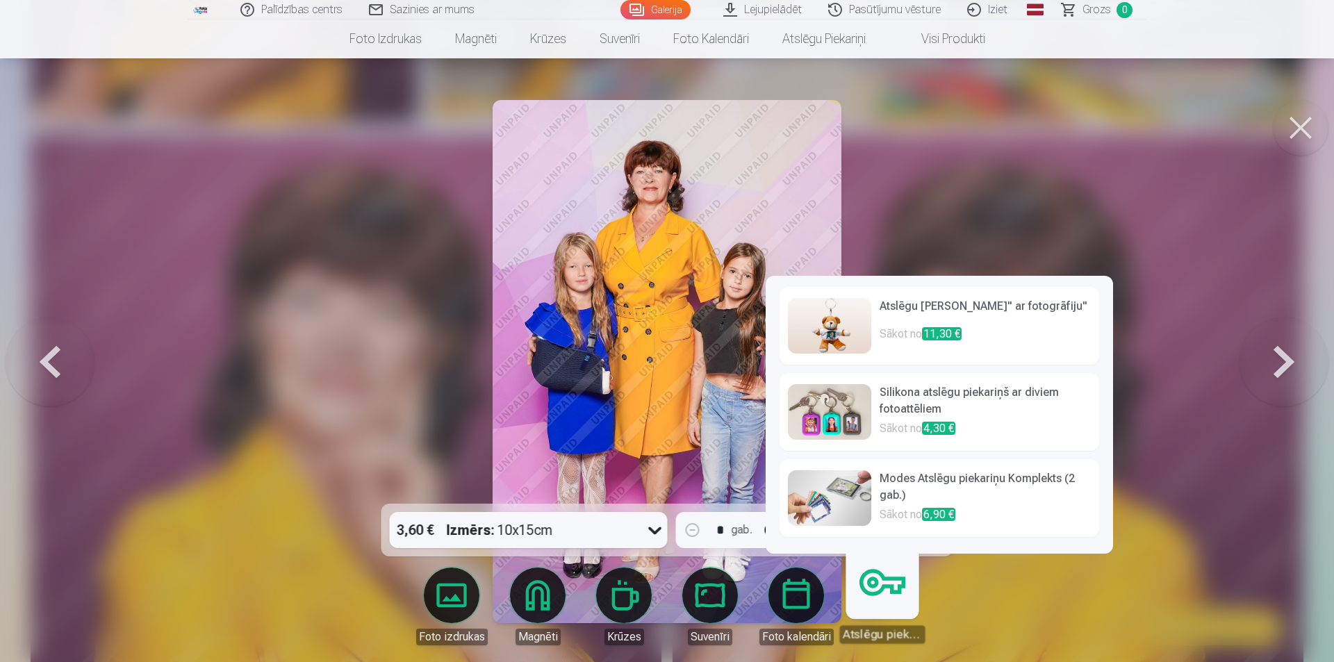
click at [880, 599] on link "Atslēgu piekariņi" at bounding box center [881, 600] width 85 height 85
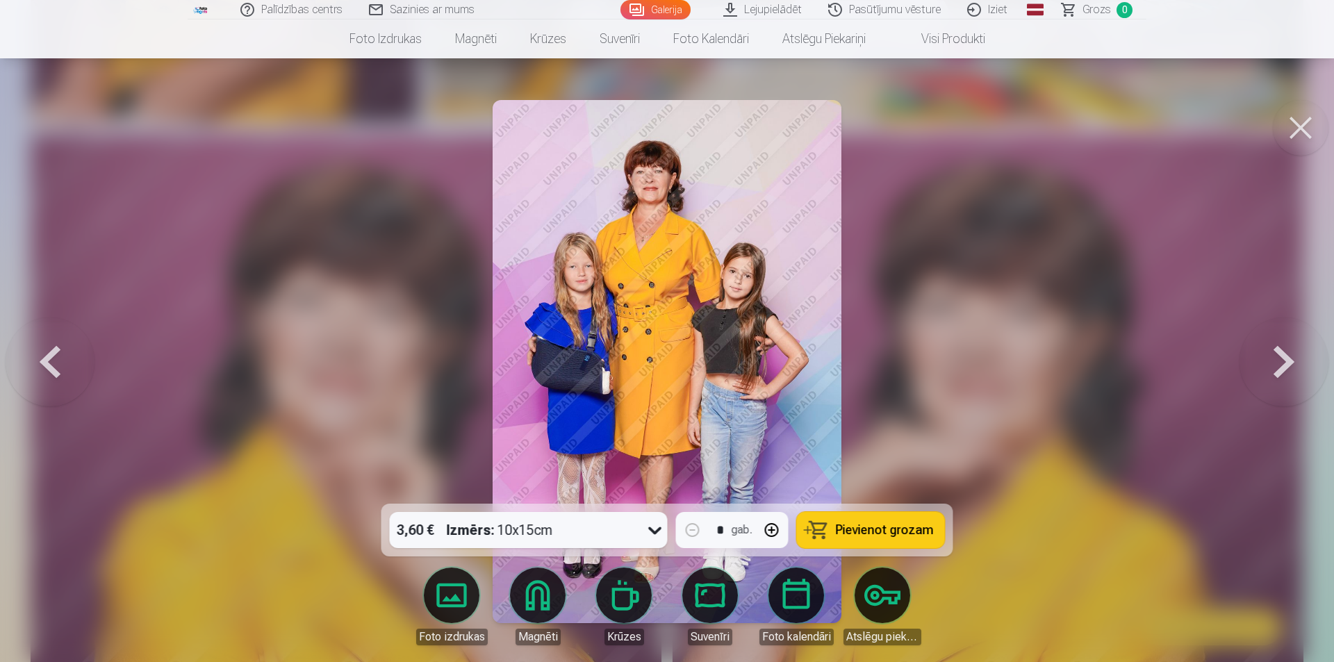
click at [57, 339] on button at bounding box center [50, 361] width 89 height 256
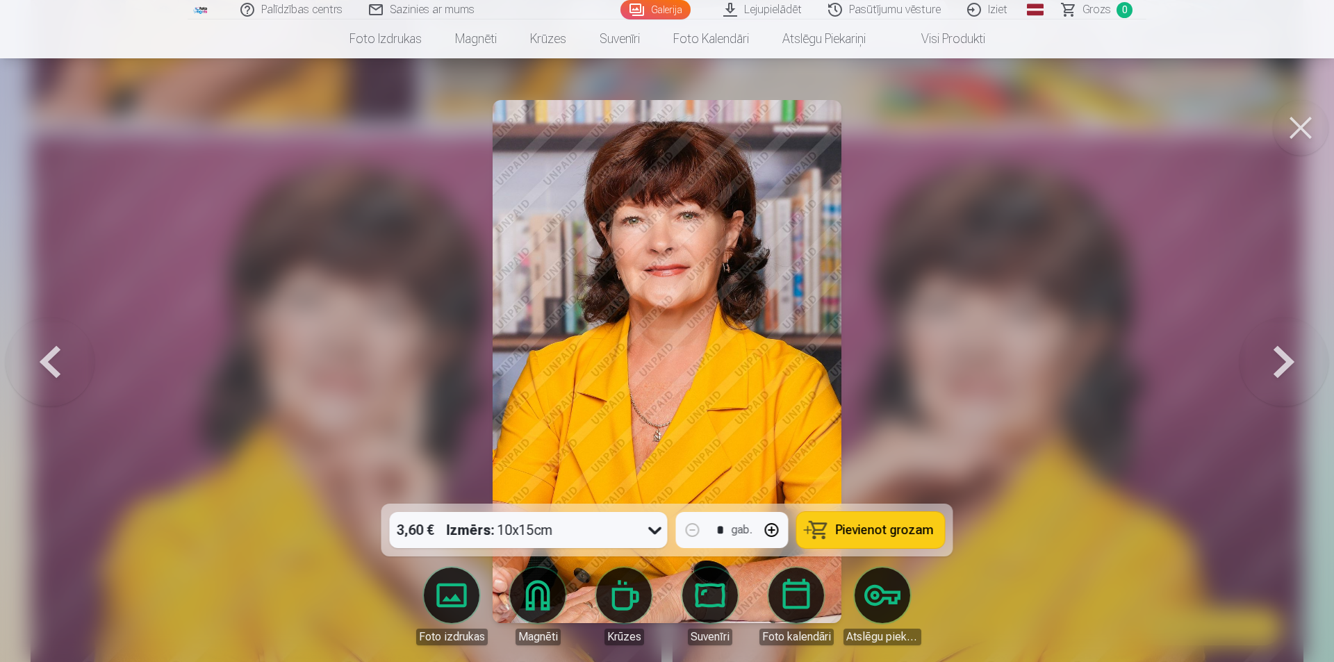
click at [51, 339] on button at bounding box center [50, 361] width 89 height 256
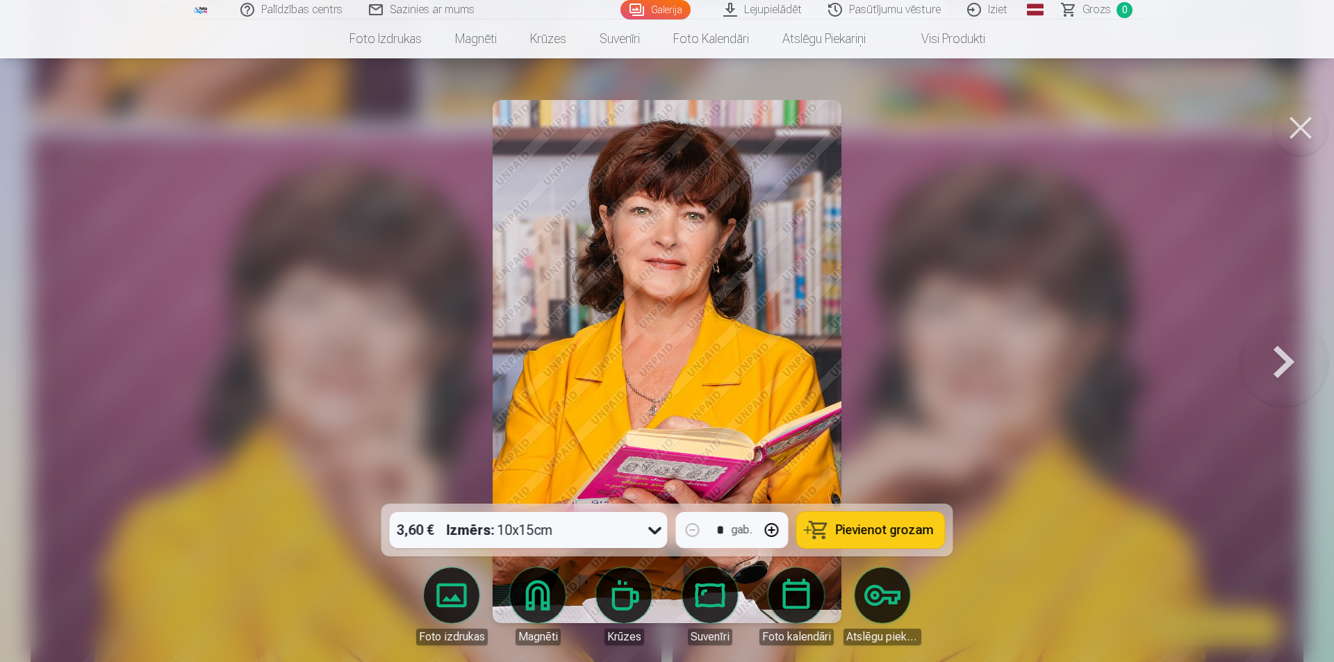
click at [49, 338] on div at bounding box center [667, 331] width 1334 height 662
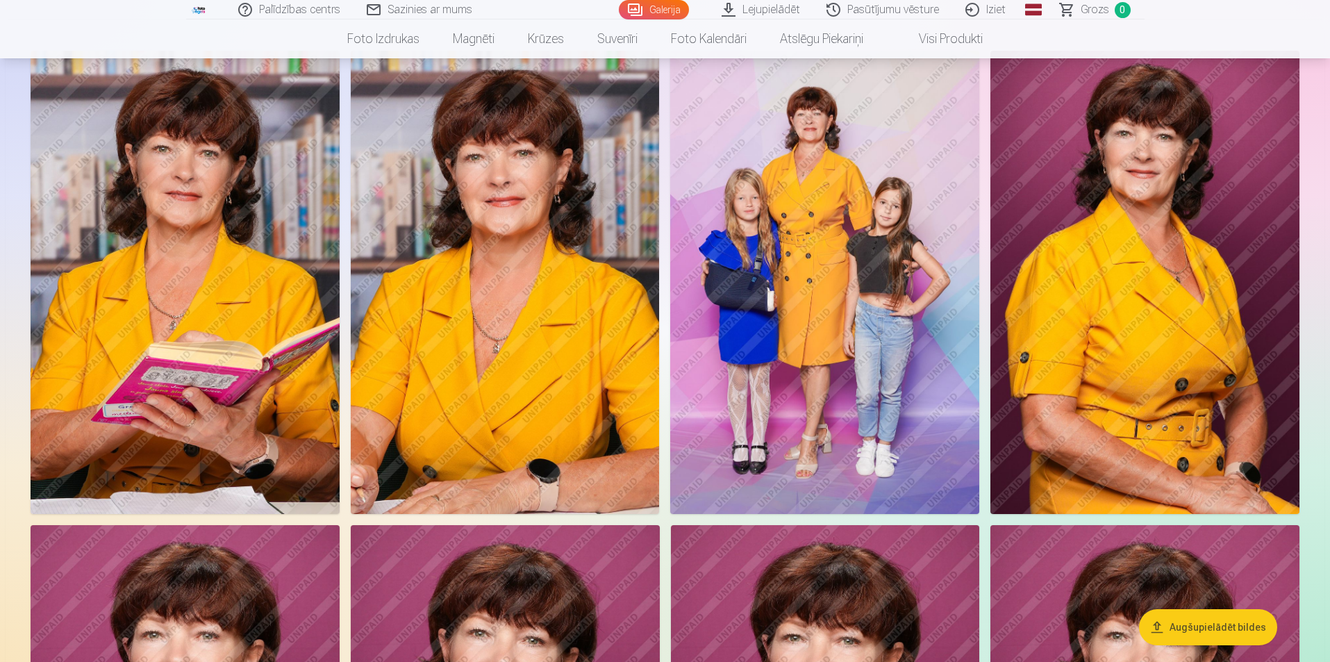
scroll to position [69, 0]
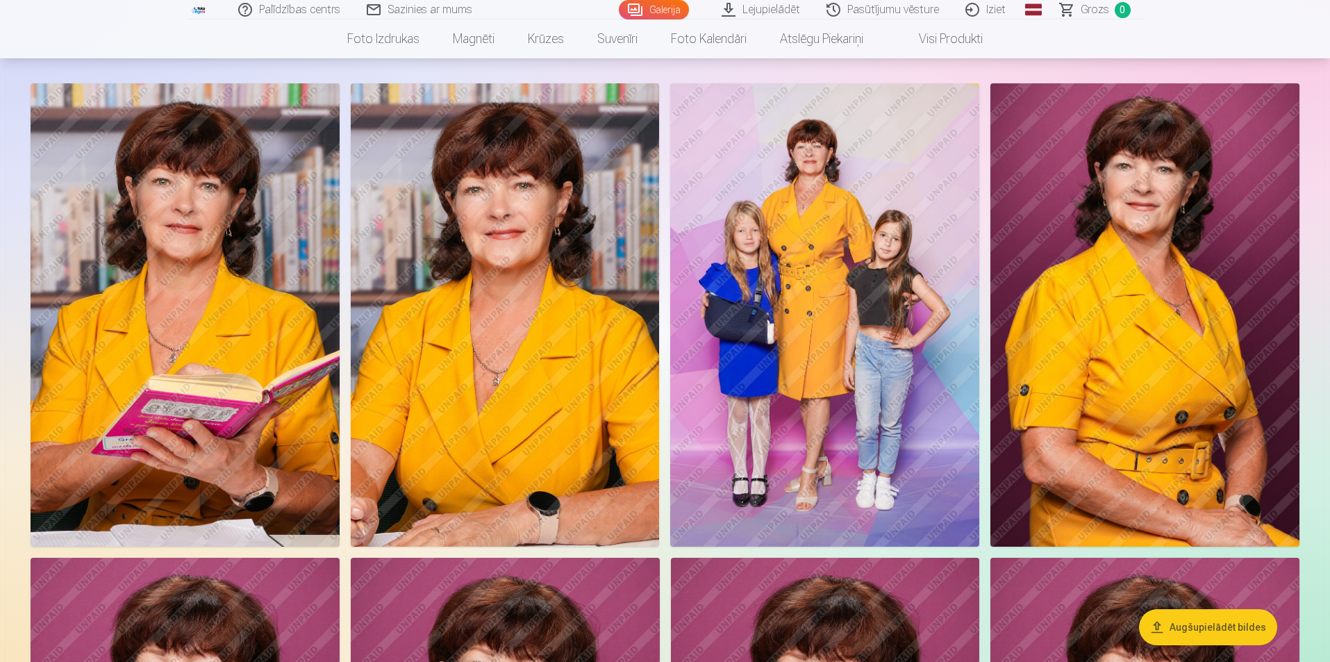
click at [818, 309] on img at bounding box center [824, 314] width 309 height 463
